Goal: Task Accomplishment & Management: Use online tool/utility

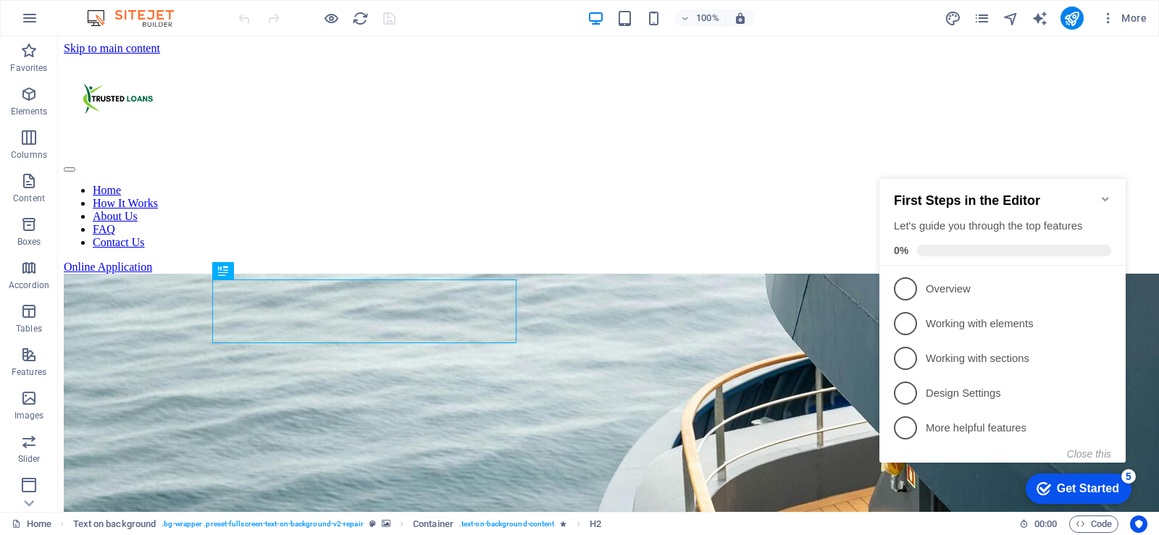
click at [1101, 193] on icon "Minimize checklist" at bounding box center [1105, 199] width 12 height 12
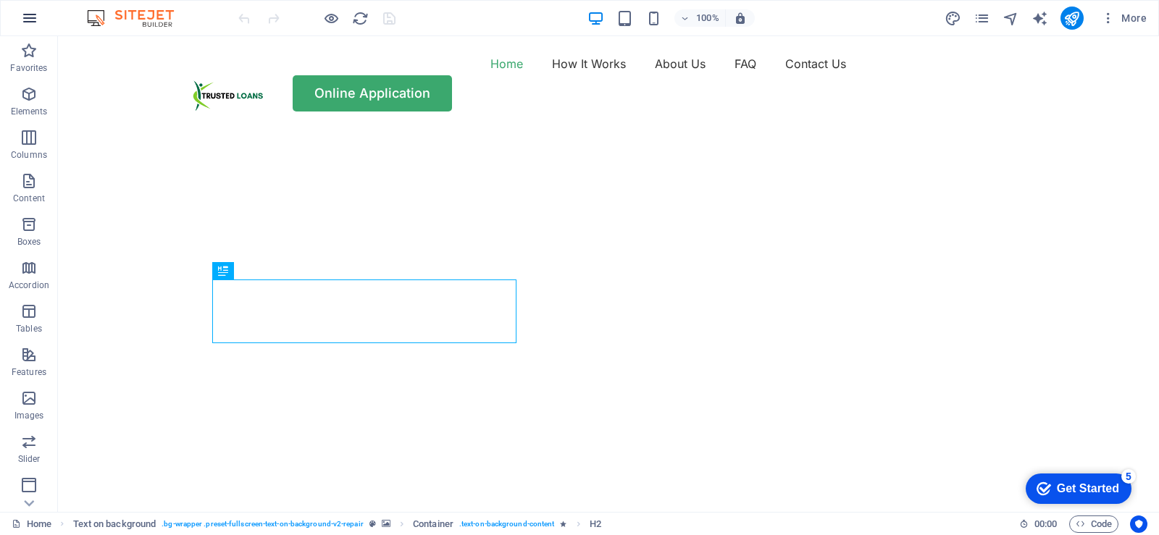
click at [37, 21] on icon "button" at bounding box center [29, 17] width 17 height 17
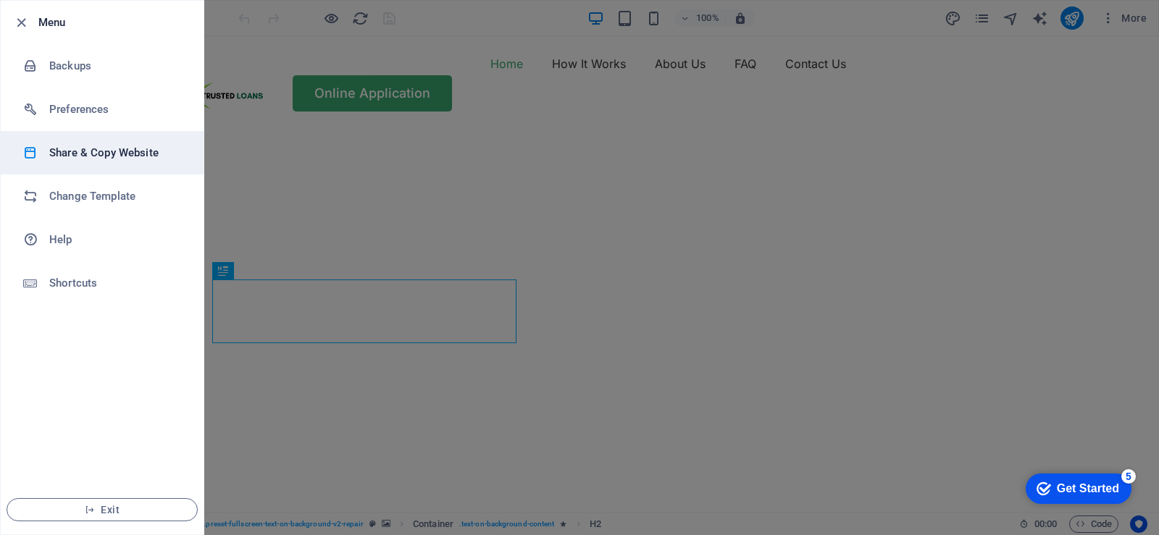
click at [94, 156] on h6 "Share & Copy Website" at bounding box center [116, 152] width 134 height 17
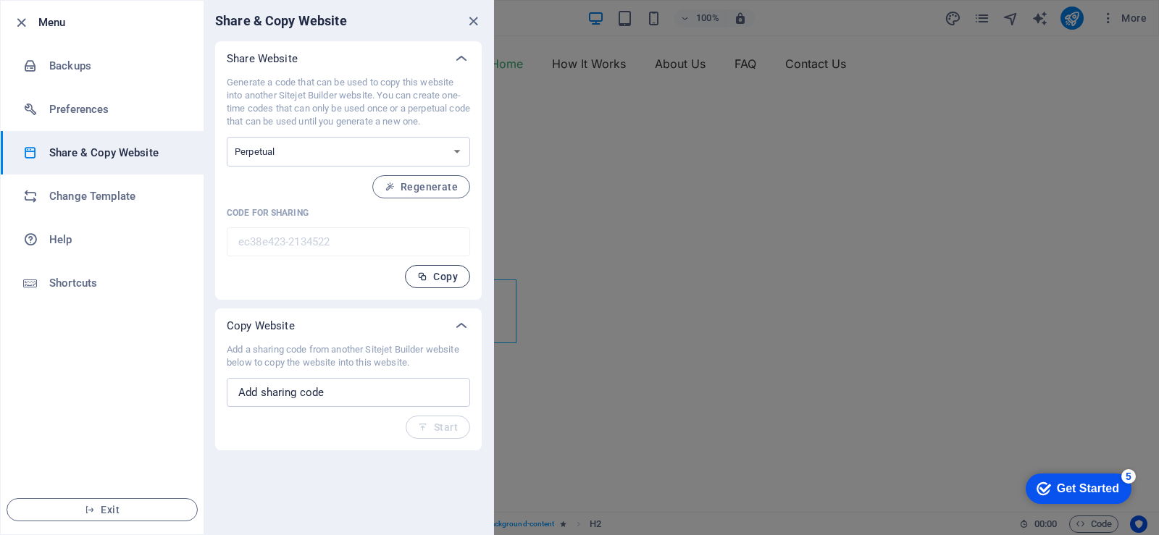
click at [444, 273] on span "Copy" at bounding box center [437, 277] width 41 height 12
click at [473, 25] on icon "close" at bounding box center [473, 21] width 17 height 17
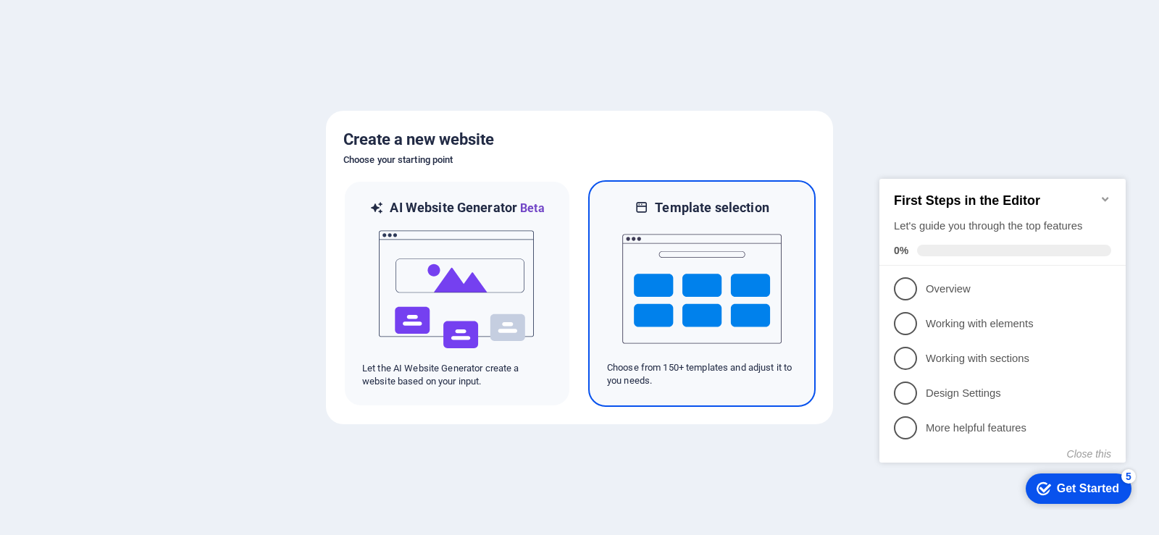
click at [660, 324] on img at bounding box center [701, 289] width 159 height 145
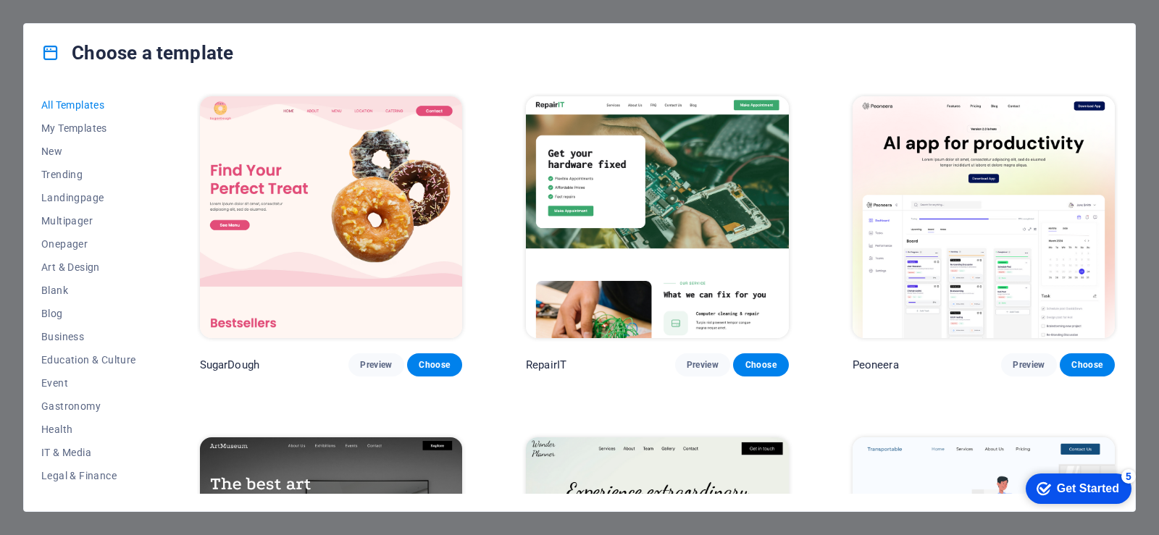
click at [695, 177] on img at bounding box center [657, 217] width 262 height 242
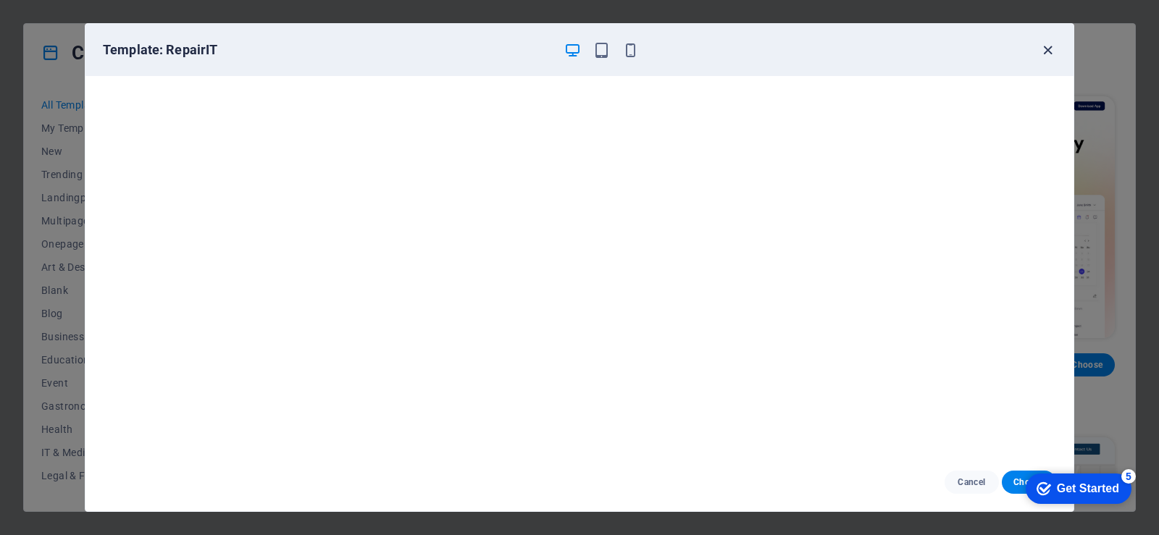
click at [1044, 48] on icon "button" at bounding box center [1047, 50] width 17 height 17
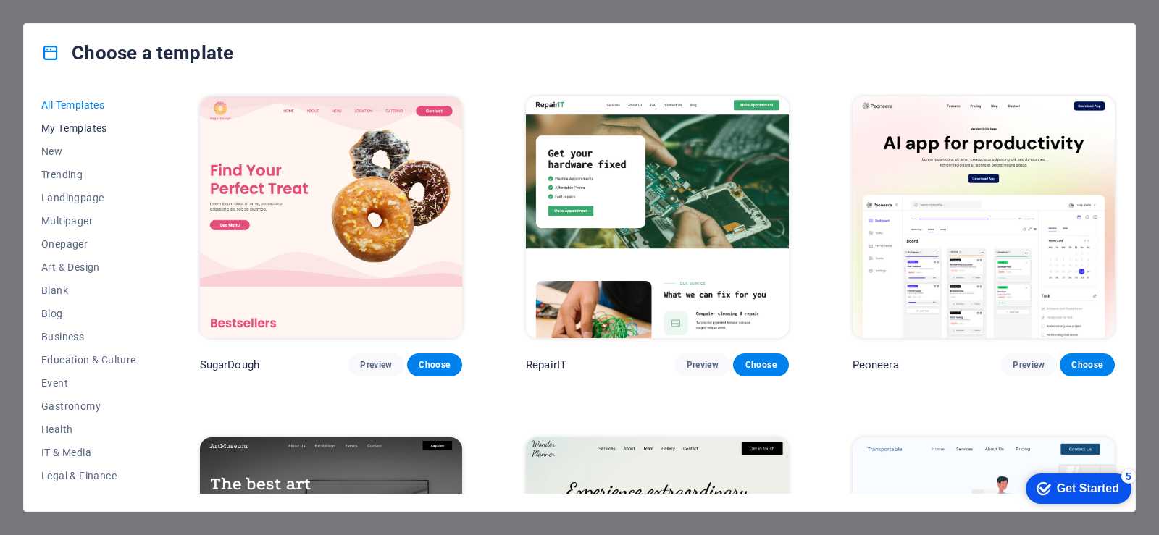
click at [77, 129] on span "My Templates" at bounding box center [88, 128] width 95 height 12
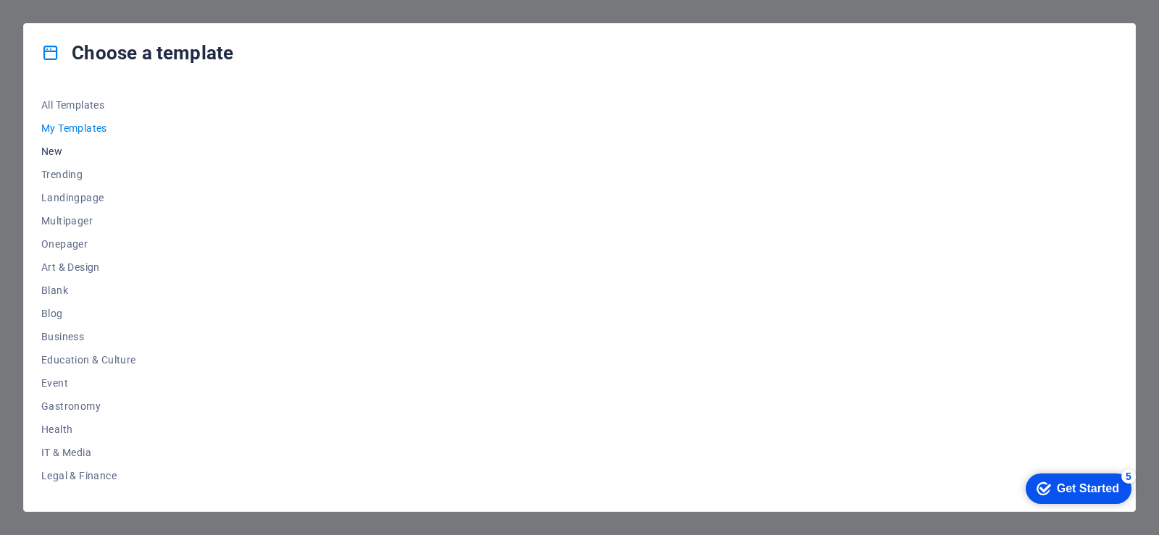
click at [61, 147] on span "New" at bounding box center [88, 152] width 95 height 12
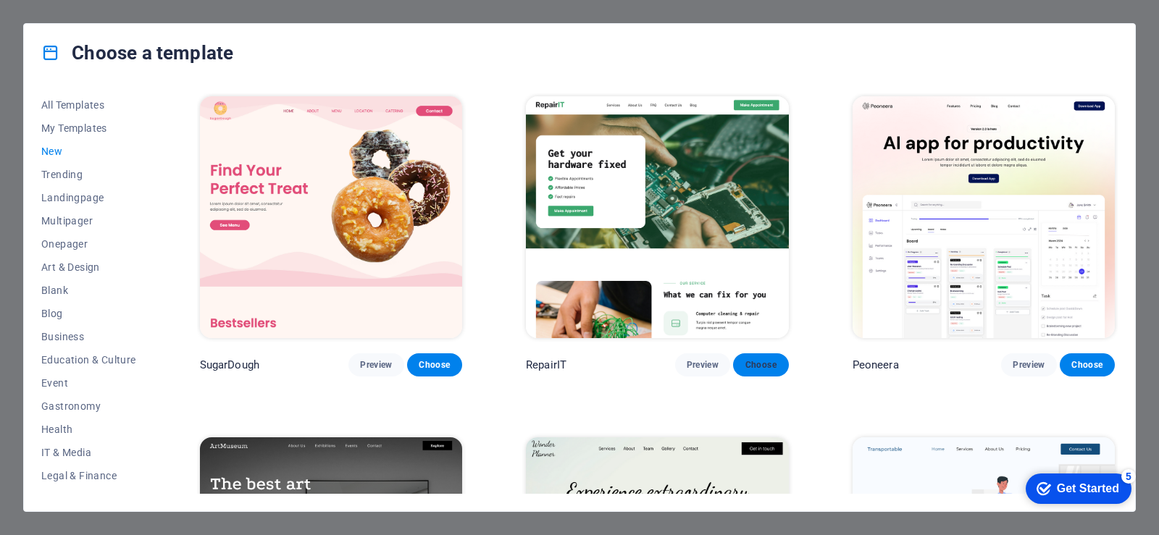
click at [760, 366] on span "Choose" at bounding box center [760, 365] width 32 height 12
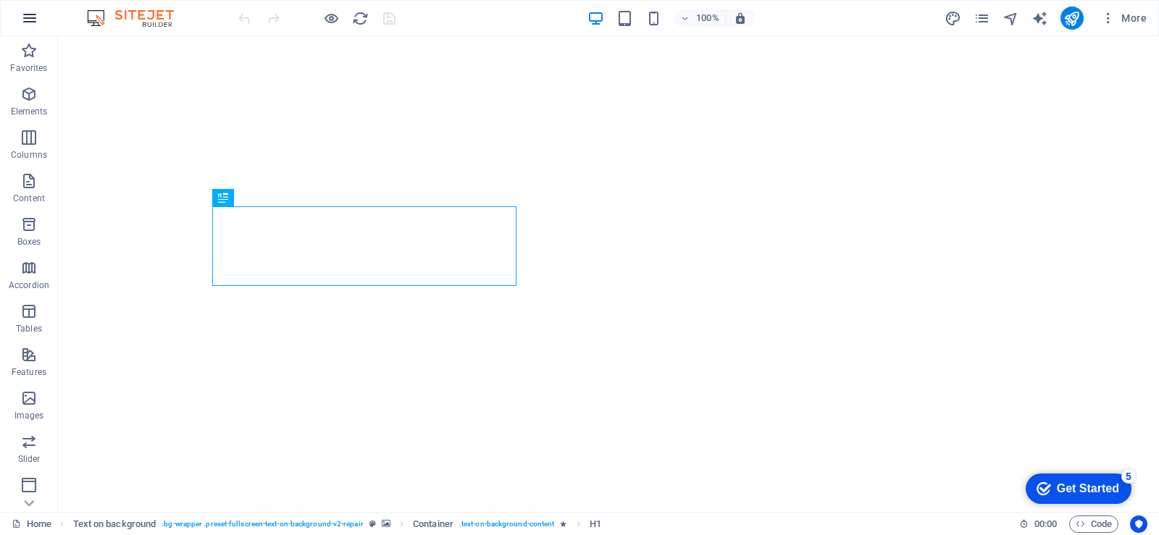
click at [33, 20] on icon "button" at bounding box center [29, 17] width 17 height 17
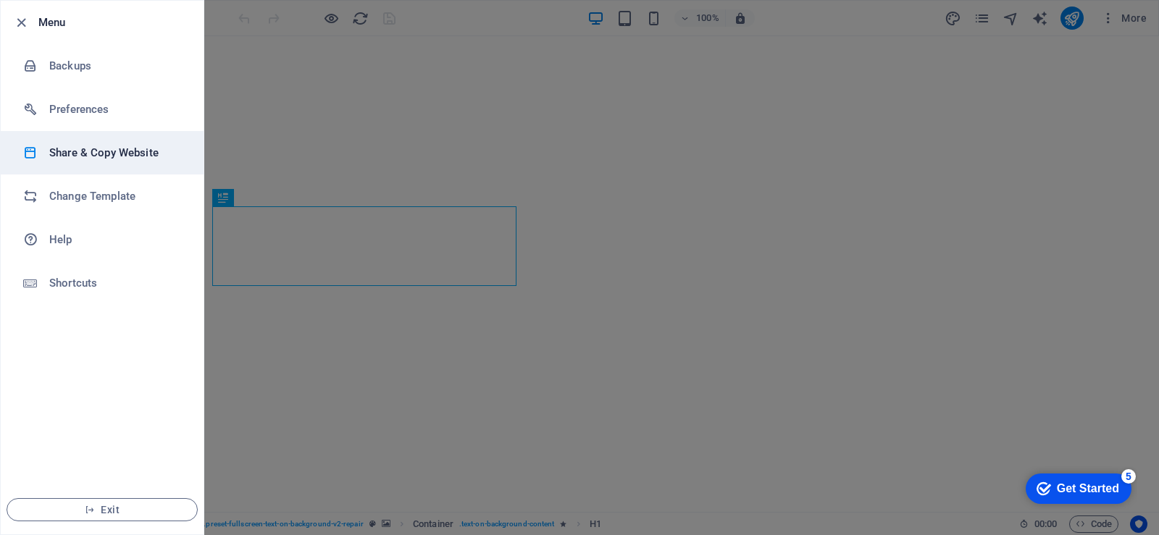
click at [86, 146] on h6 "Share & Copy Website" at bounding box center [116, 152] width 134 height 17
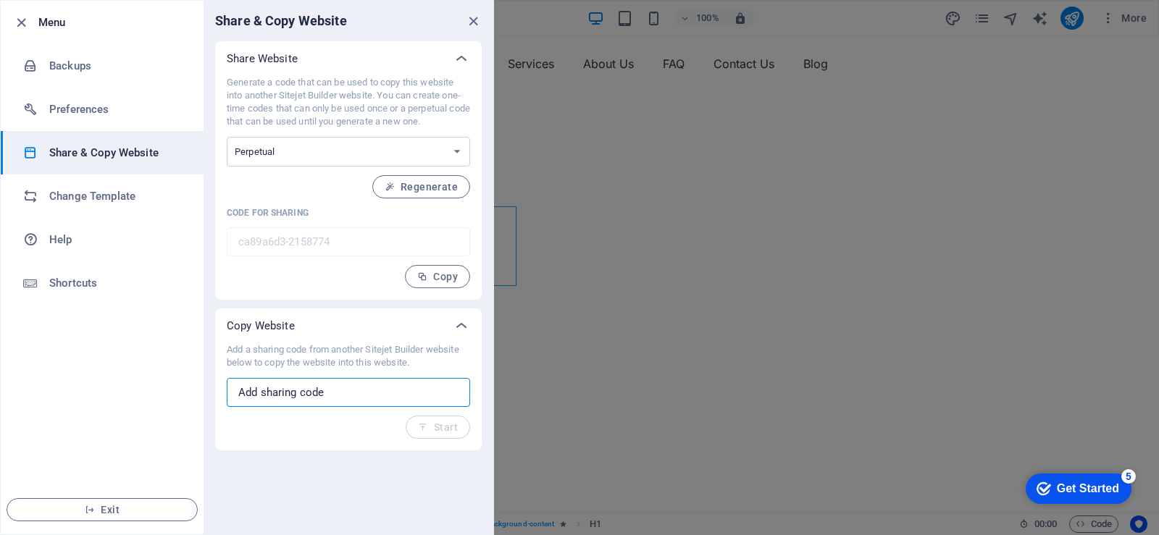
click at [321, 398] on input "text" at bounding box center [348, 392] width 243 height 29
paste input "ec38e423-2134522"
type input "ec38e423-2134522"
click at [440, 424] on span "Start" at bounding box center [438, 427] width 40 height 12
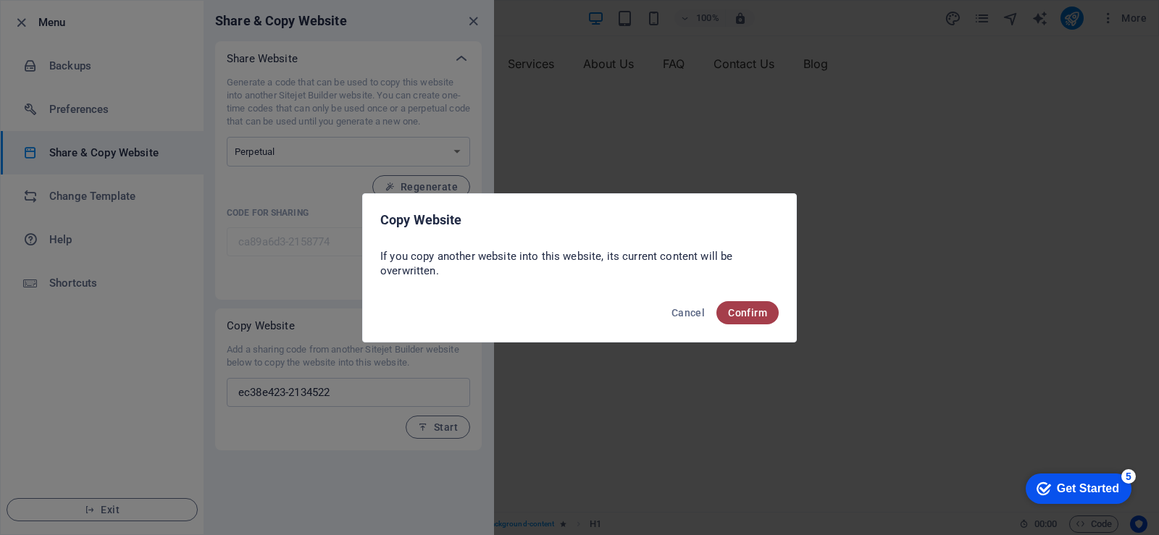
click at [749, 309] on span "Confirm" at bounding box center [747, 313] width 39 height 12
click at [739, 315] on span "Confirm" at bounding box center [747, 313] width 39 height 12
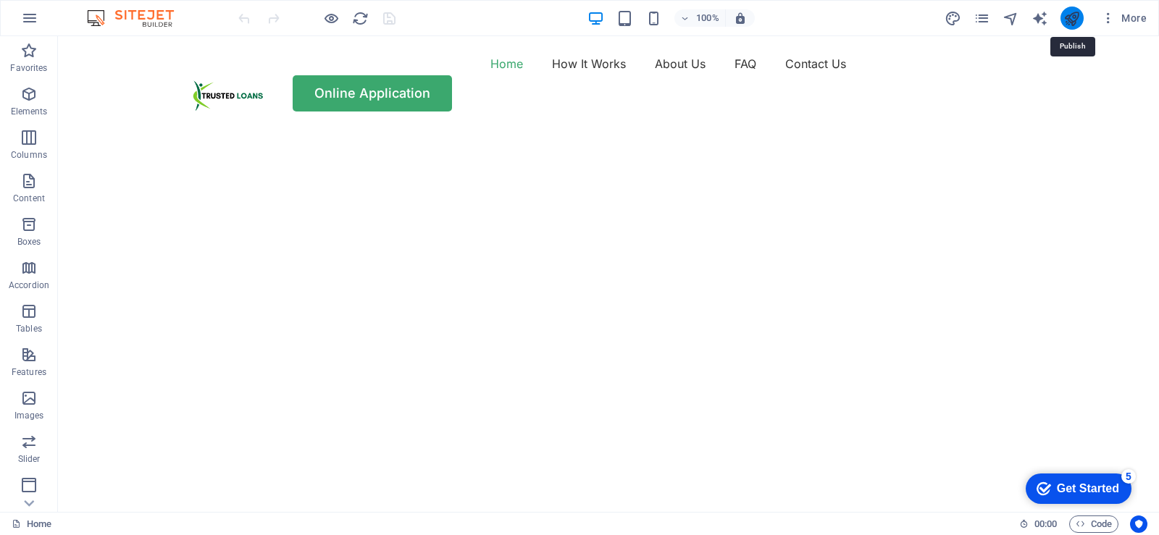
click at [1070, 19] on icon "publish" at bounding box center [1071, 18] width 17 height 17
